Goal: Transaction & Acquisition: Purchase product/service

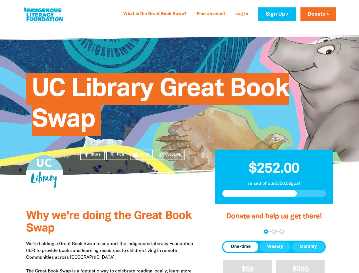
click at [179, 136] on div "UC Library Great Book Swap" at bounding box center [180, 100] width 324 height 115
click at [229, 231] on div "arrow_back Back Step 1 Step 2 Step 3" at bounding box center [274, 231] width 104 height 4
click at [265, 231] on div "Navigate to step 1 of 3 to enter your donation amount" at bounding box center [265, 231] width 1 height 1
click at [240, 246] on span "One-time" at bounding box center [241, 246] width 20 height 7
click at [275, 246] on span "Weekly" at bounding box center [275, 246] width 16 height 7
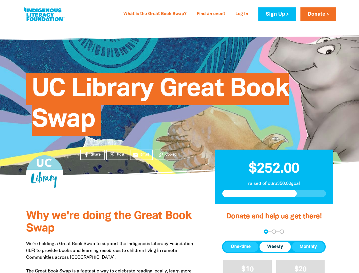
click at [308, 246] on span "Monthly" at bounding box center [307, 246] width 17 height 7
click at [247, 266] on span "$20" at bounding box center [247, 269] width 12 height 7
